Goal: Information Seeking & Learning: Learn about a topic

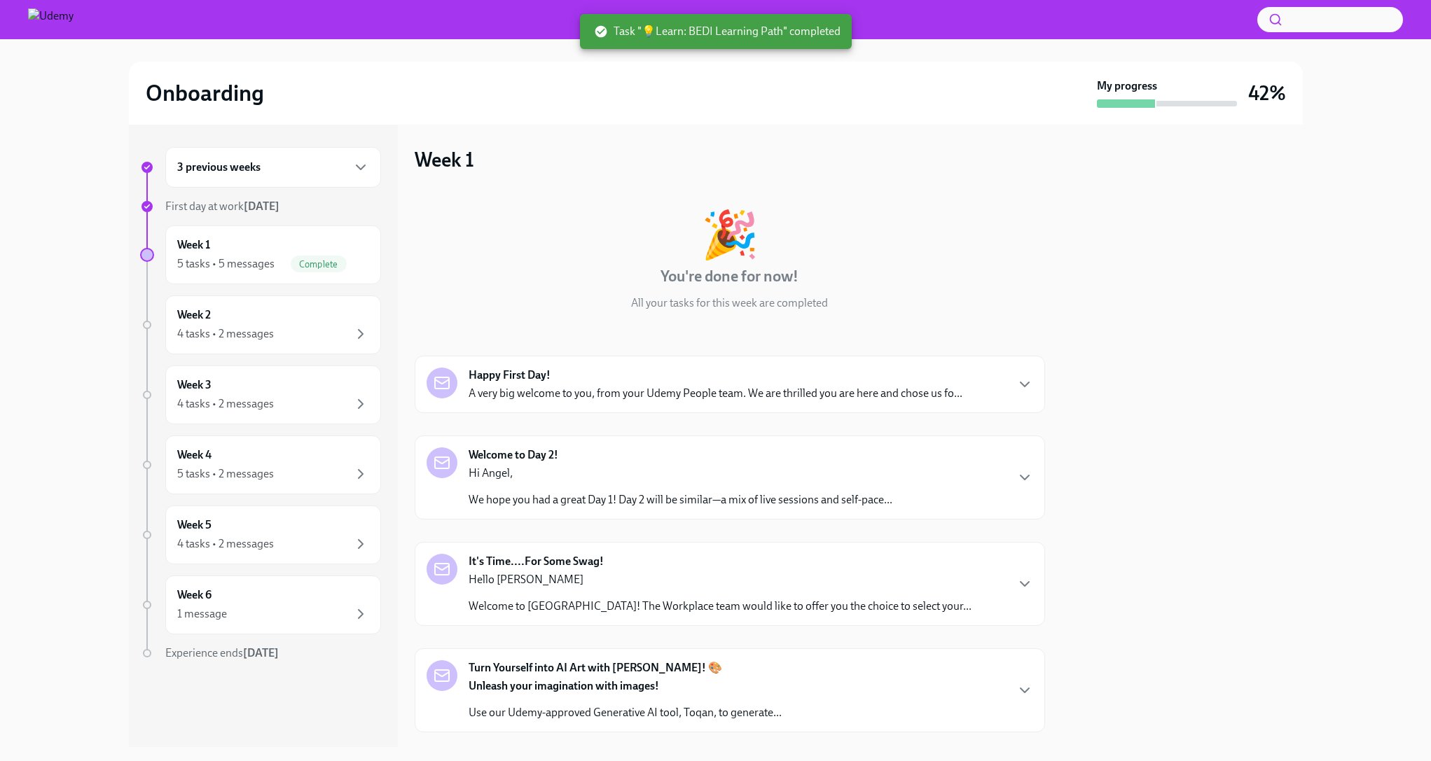
scroll to position [477, 0]
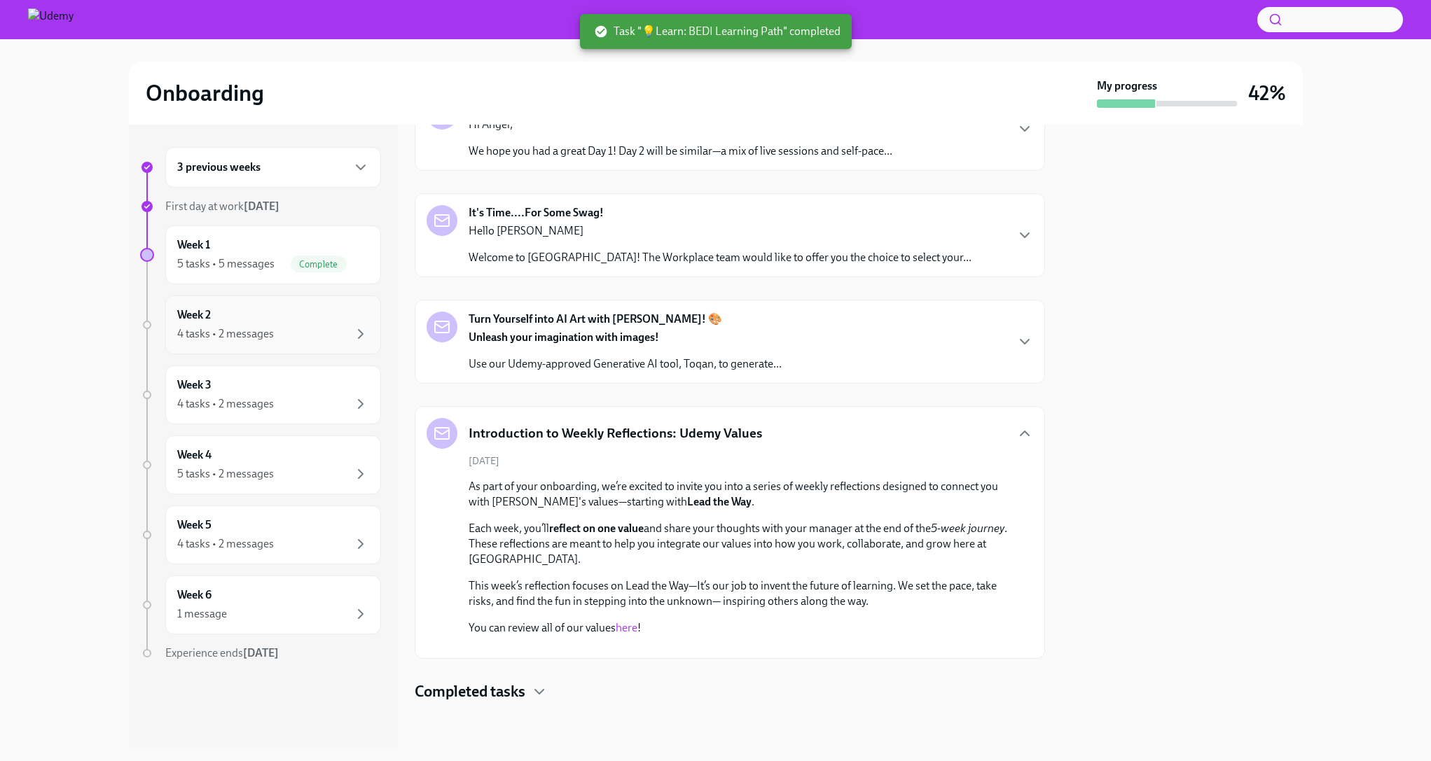
click at [296, 324] on div "Week 2 4 tasks • 2 messages" at bounding box center [273, 324] width 192 height 35
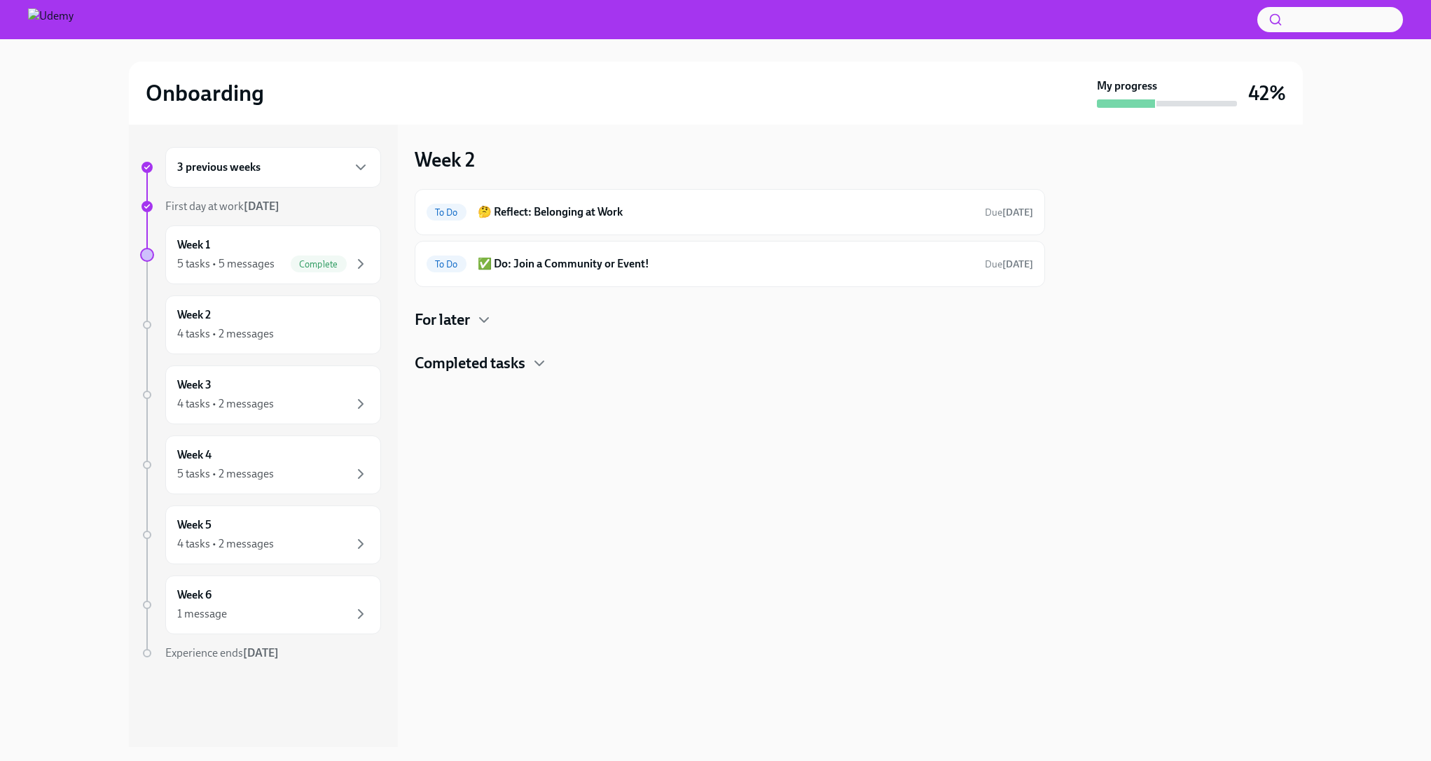
click at [524, 370] on h4 "Completed tasks" at bounding box center [470, 363] width 111 height 21
click at [564, 397] on div "Done 💡Learn: BEDI Learning Path" at bounding box center [729, 408] width 606 height 22
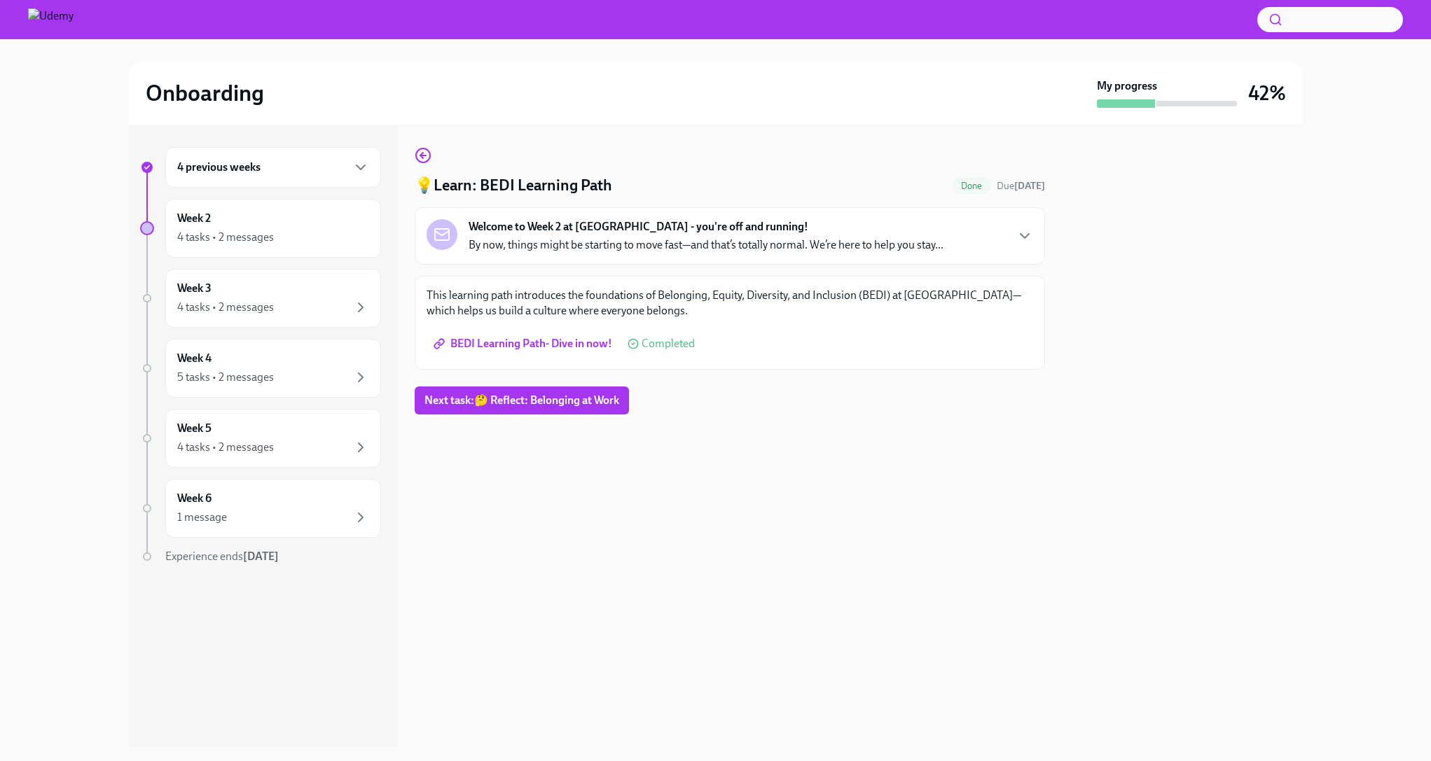
click at [643, 516] on div "💡Learn: BEDI Learning Path Done Due [DATE] Welcome to Week 2 at [GEOGRAPHIC_DAT…" at bounding box center [730, 436] width 630 height 622
click at [424, 153] on icon "button" at bounding box center [423, 155] width 17 height 17
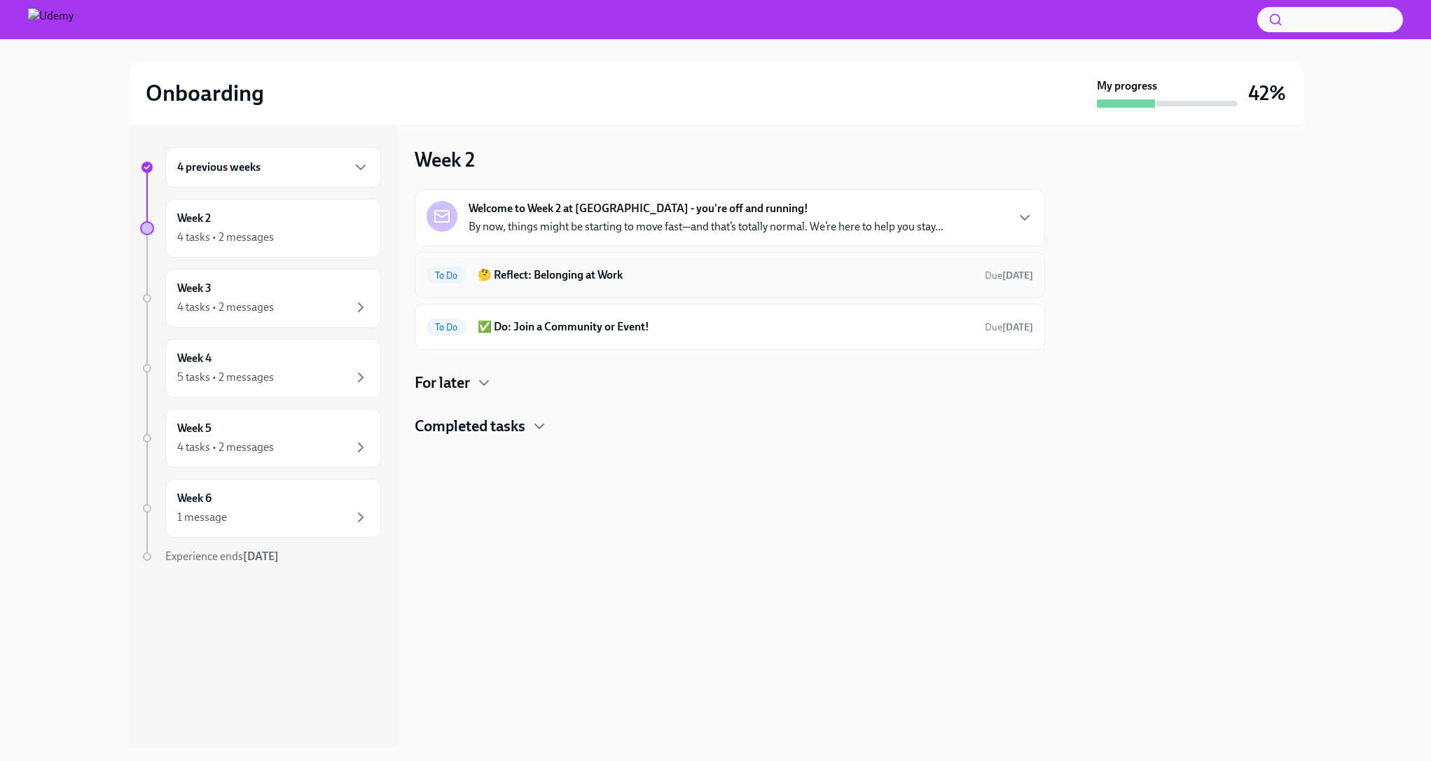
click at [690, 270] on h6 "🤔 Reflect: Belonging at Work" at bounding box center [726, 274] width 496 height 15
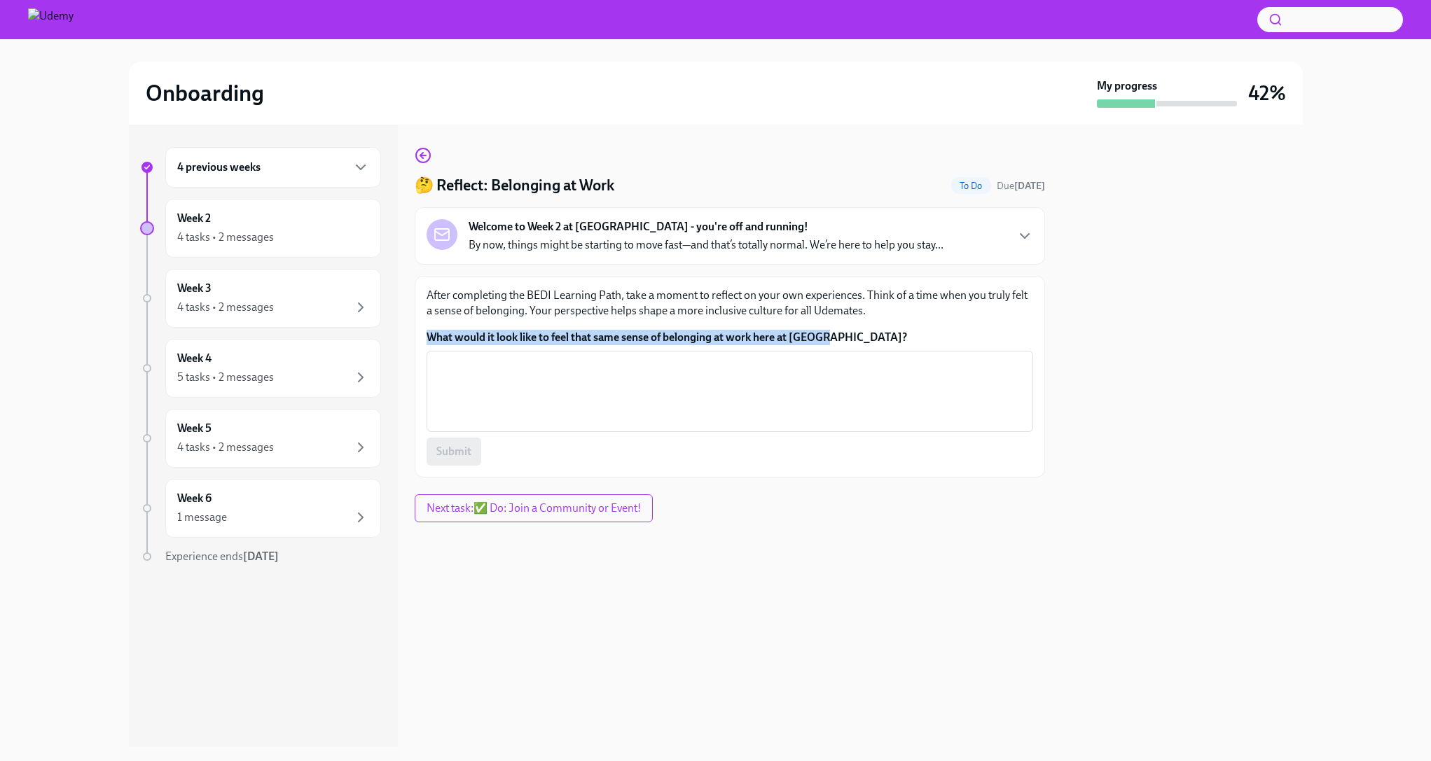
drag, startPoint x: 850, startPoint y: 338, endPoint x: 415, endPoint y: 333, distance: 434.9
click at [415, 333] on div "After completing the BEDI Learning Path, take a moment to reflect on your own e…" at bounding box center [730, 377] width 630 height 202
copy label "What would it look like to feel that same sense of belonging at work here at [G…"
click at [504, 510] on span "Next task : ✅ Do: Join a Community or Event!" at bounding box center [533, 508] width 214 height 14
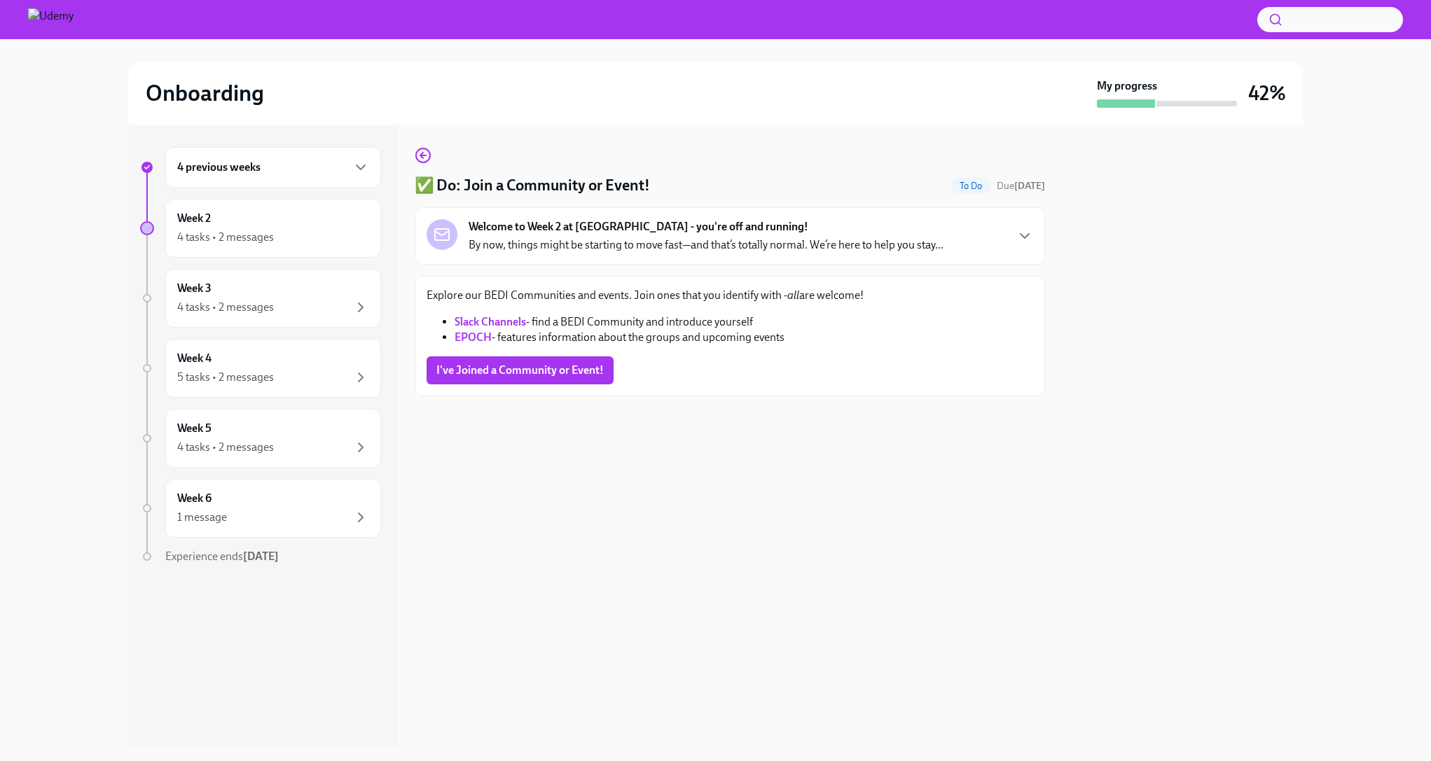
click at [464, 340] on strong "EPOCH" at bounding box center [472, 336] width 37 height 13
click at [494, 370] on span "I've Joined a Community or Event!" at bounding box center [519, 370] width 167 height 14
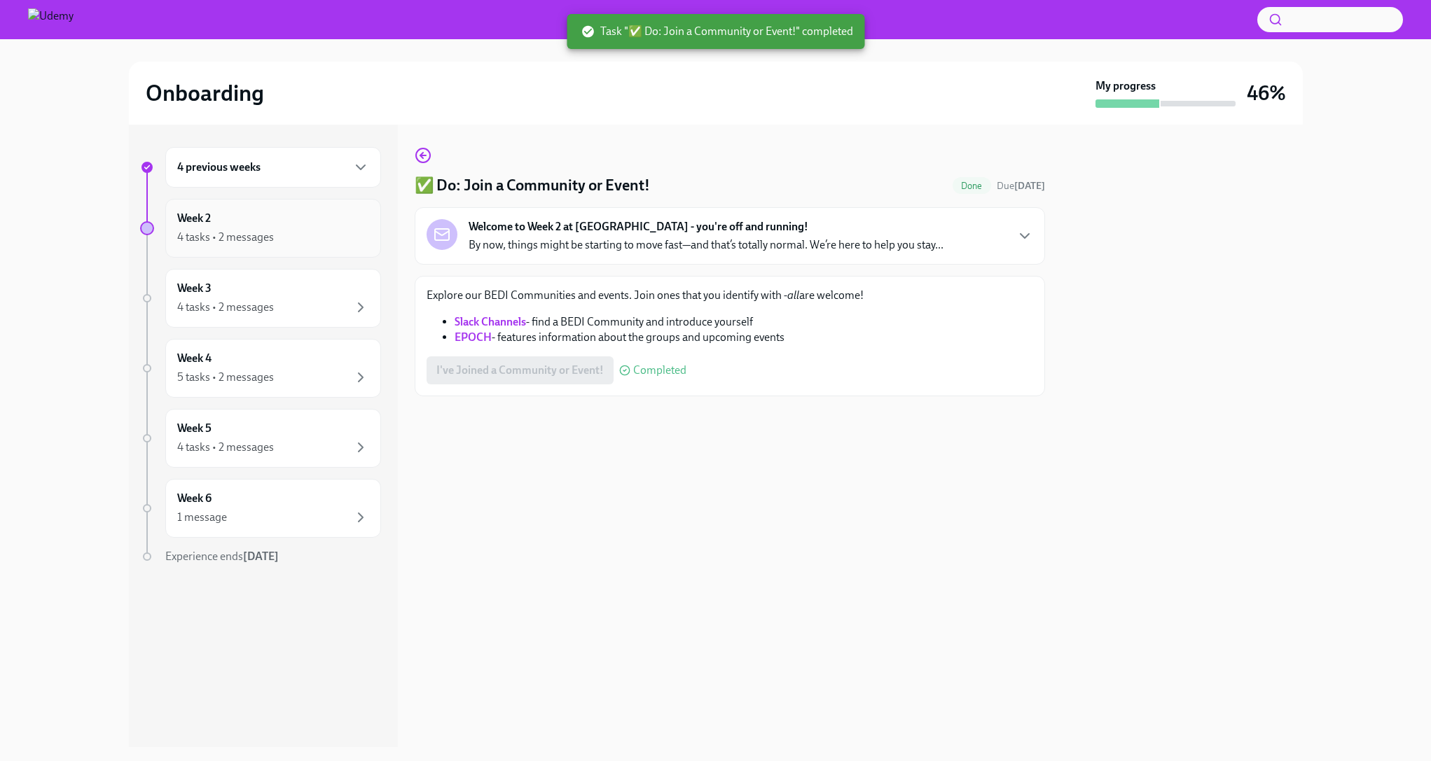
click at [354, 240] on icon "button" at bounding box center [360, 237] width 17 height 17
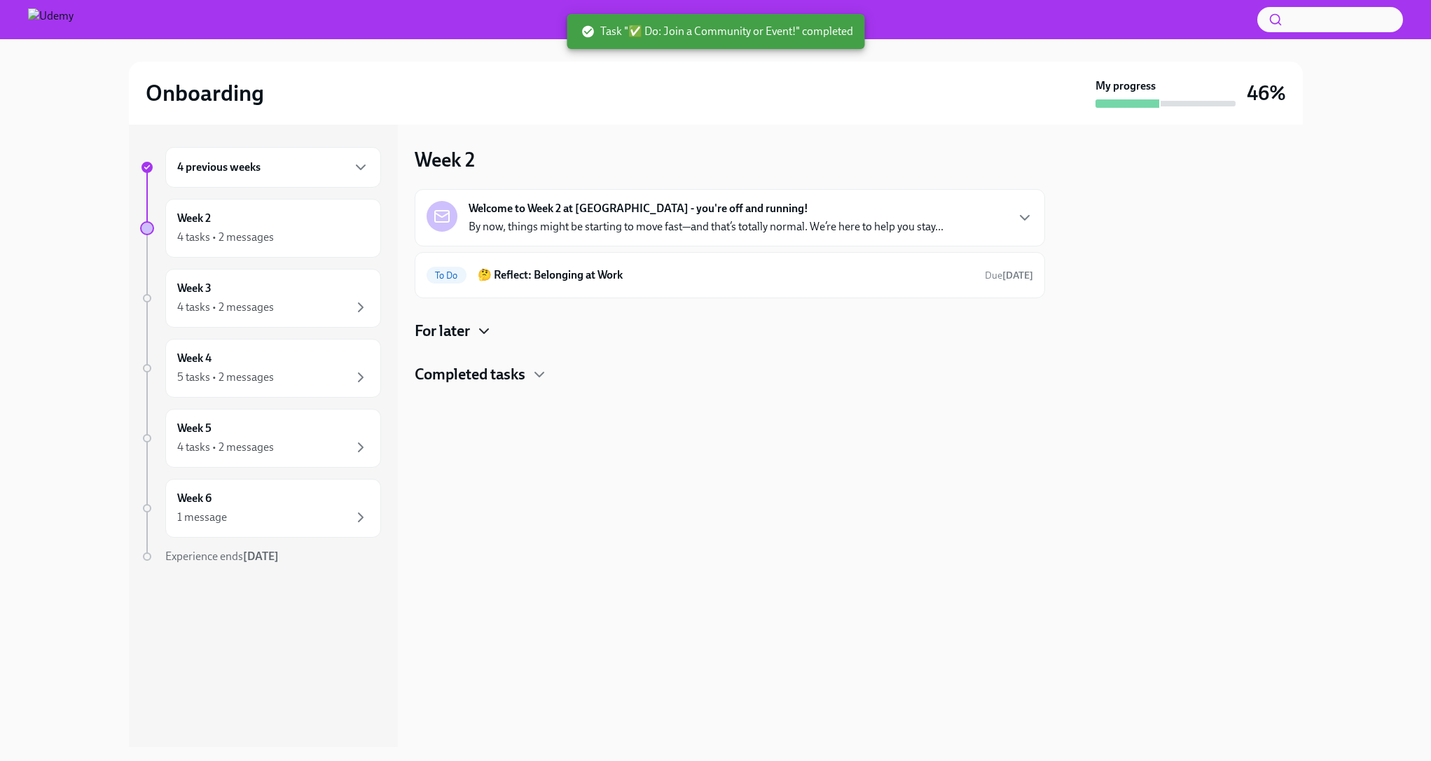
click at [487, 326] on icon "button" at bounding box center [483, 331] width 17 height 17
